Goal: Answer question/provide support

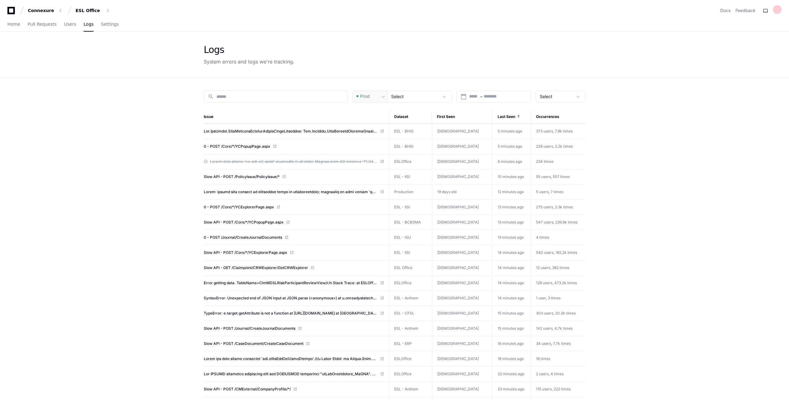
click at [10, 11] on icon at bounding box center [11, 10] width 12 height 7
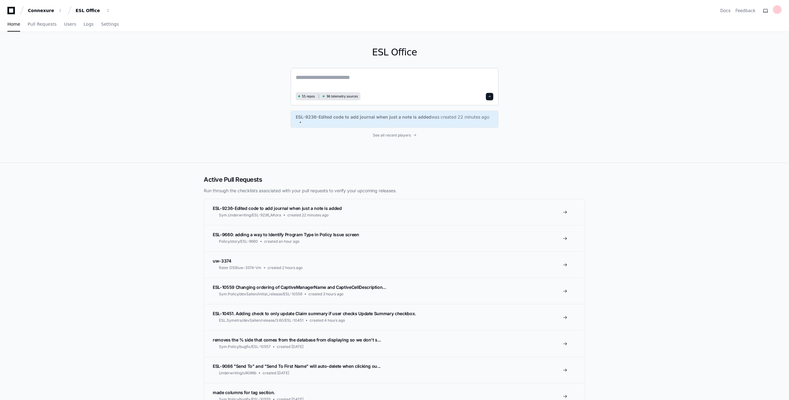
click at [334, 82] on textarea at bounding box center [395, 81] width 198 height 17
type textarea "**********"
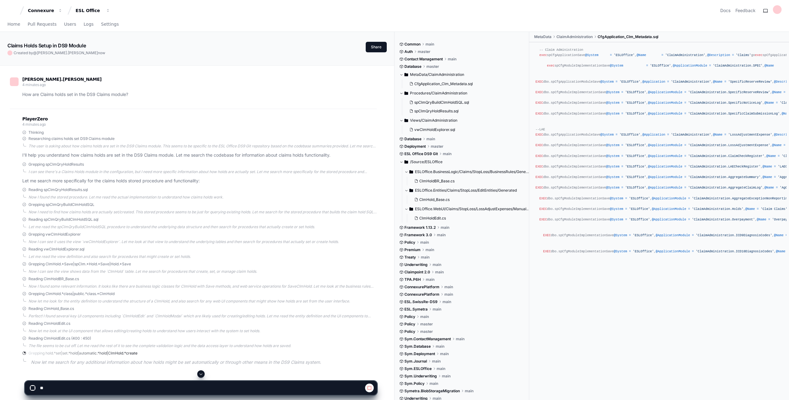
scroll to position [101, 0]
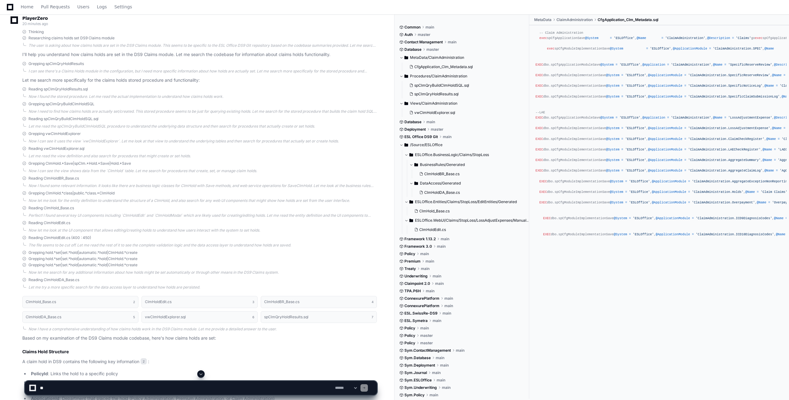
click at [175, 365] on p "A claim hold in DS9 contains the following key information 2 :" at bounding box center [199, 361] width 355 height 7
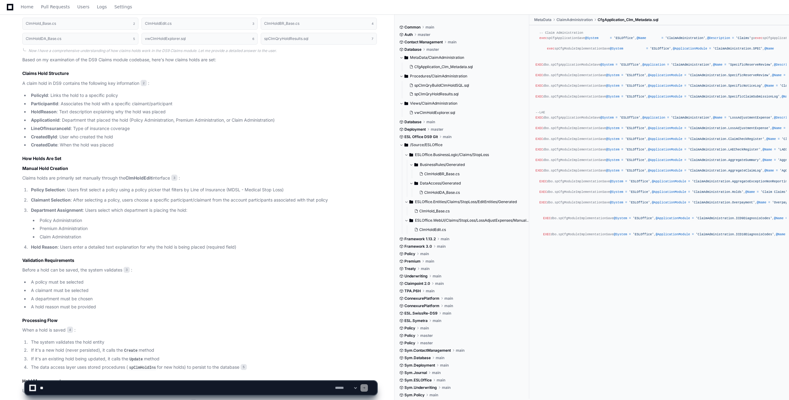
scroll to position [470, 0]
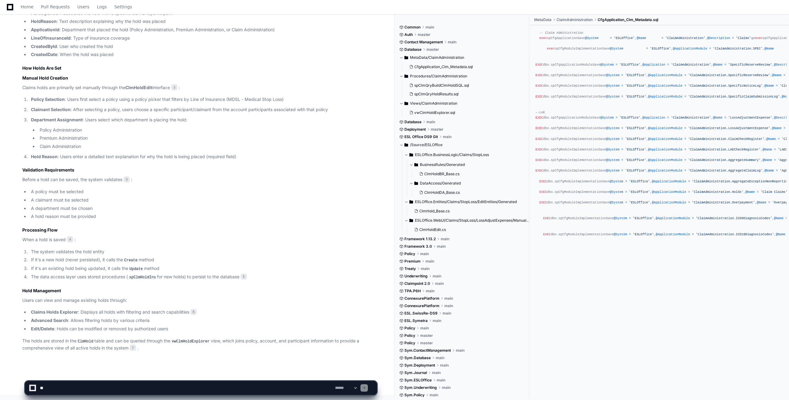
click at [83, 387] on textarea at bounding box center [186, 388] width 295 height 14
type textarea "**********"
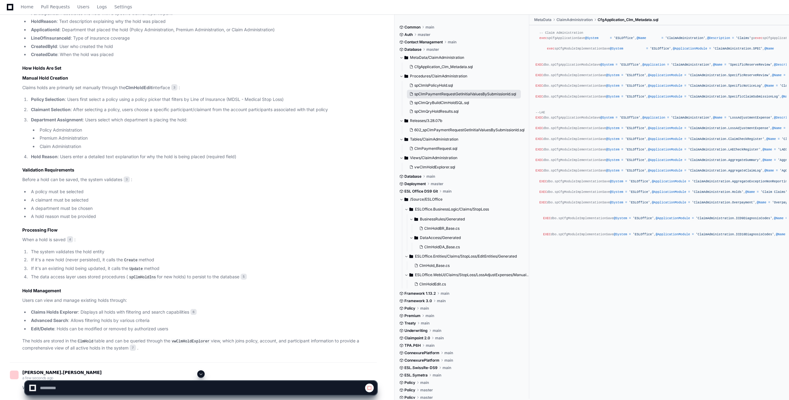
click at [471, 92] on span "spClmPaymentRequestGetInitialValuesBySubmissionId.sql" at bounding box center [465, 94] width 102 height 5
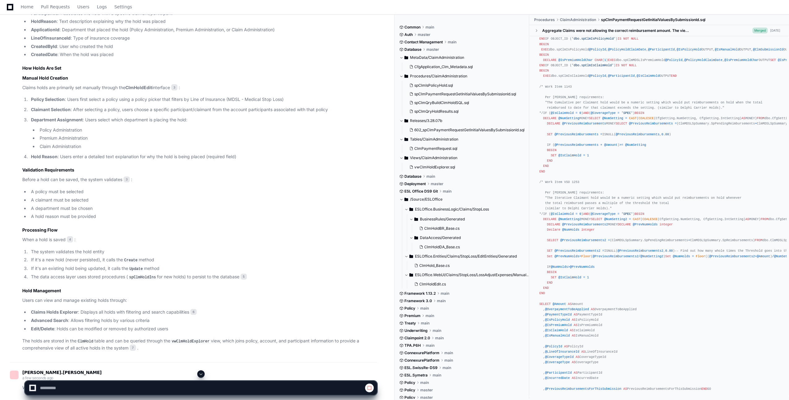
scroll to position [465, 0]
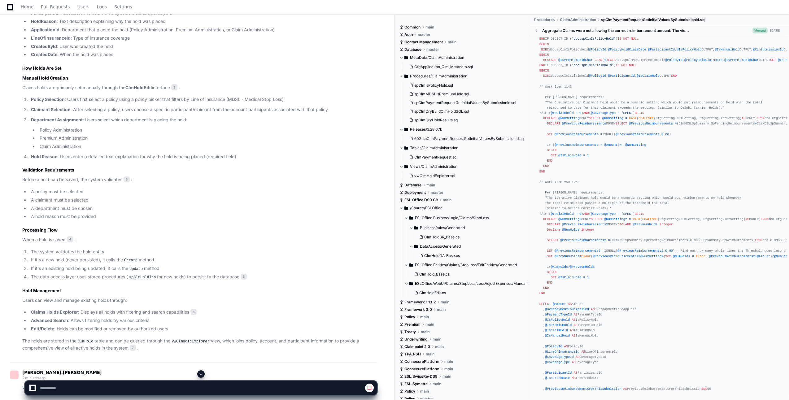
scroll to position [881, 0]
